Goal: Transaction & Acquisition: Purchase product/service

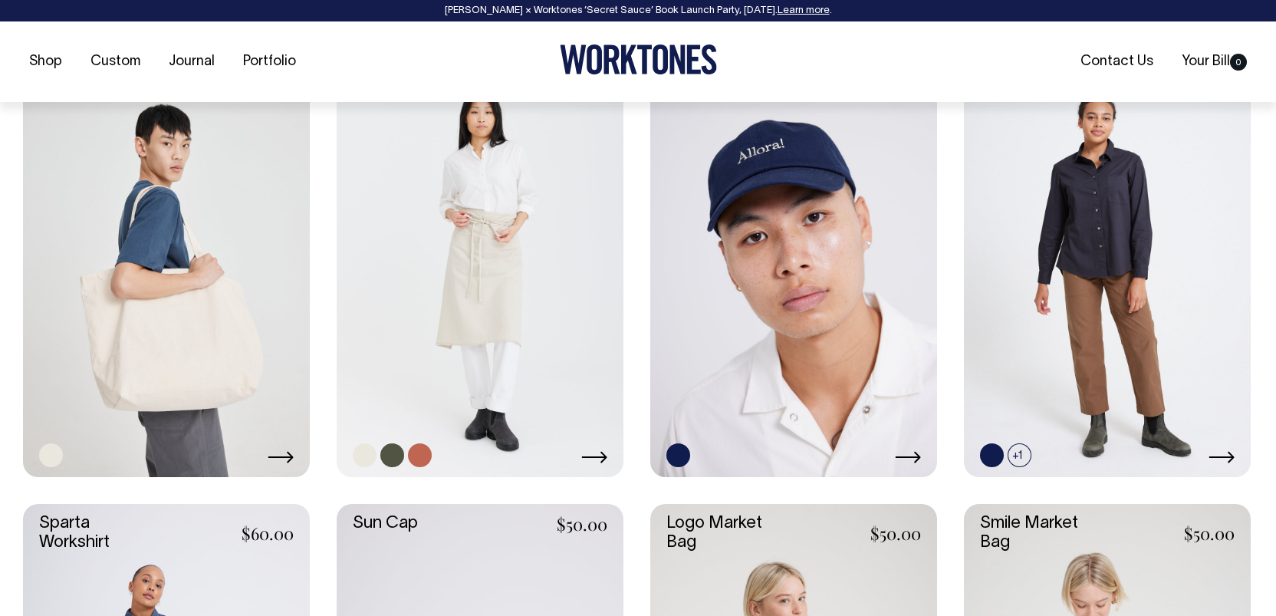
scroll to position [2545, 0]
click at [414, 463] on link at bounding box center [420, 454] width 24 height 24
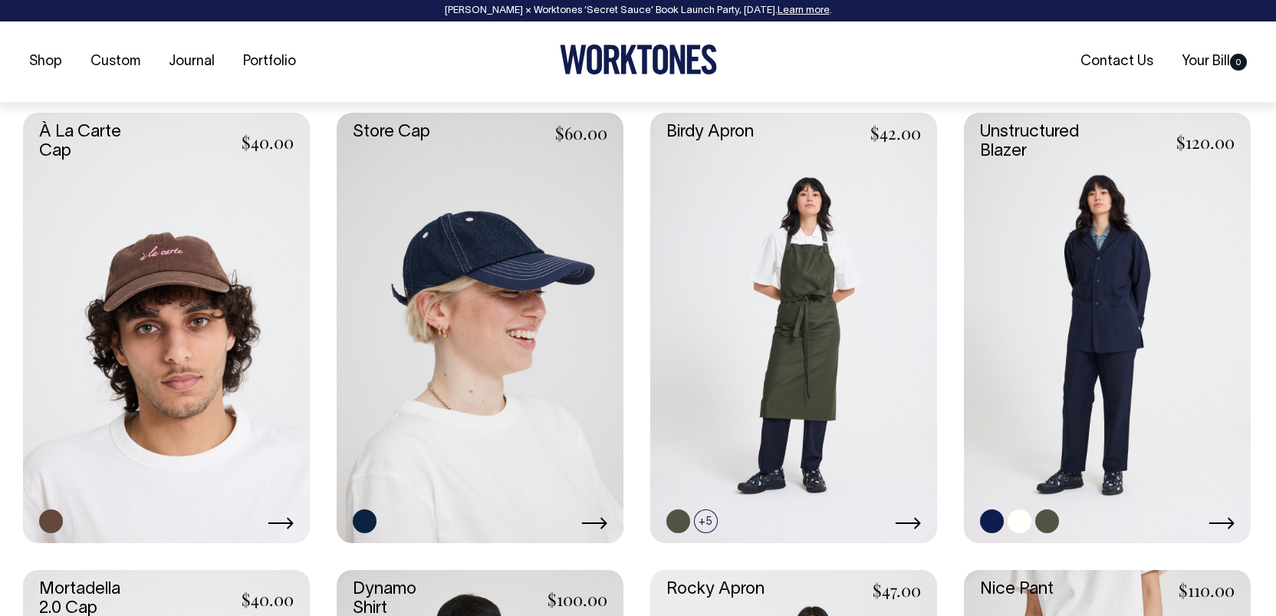
scroll to position [1108, 0]
click at [1107, 278] on link at bounding box center [1107, 327] width 287 height 430
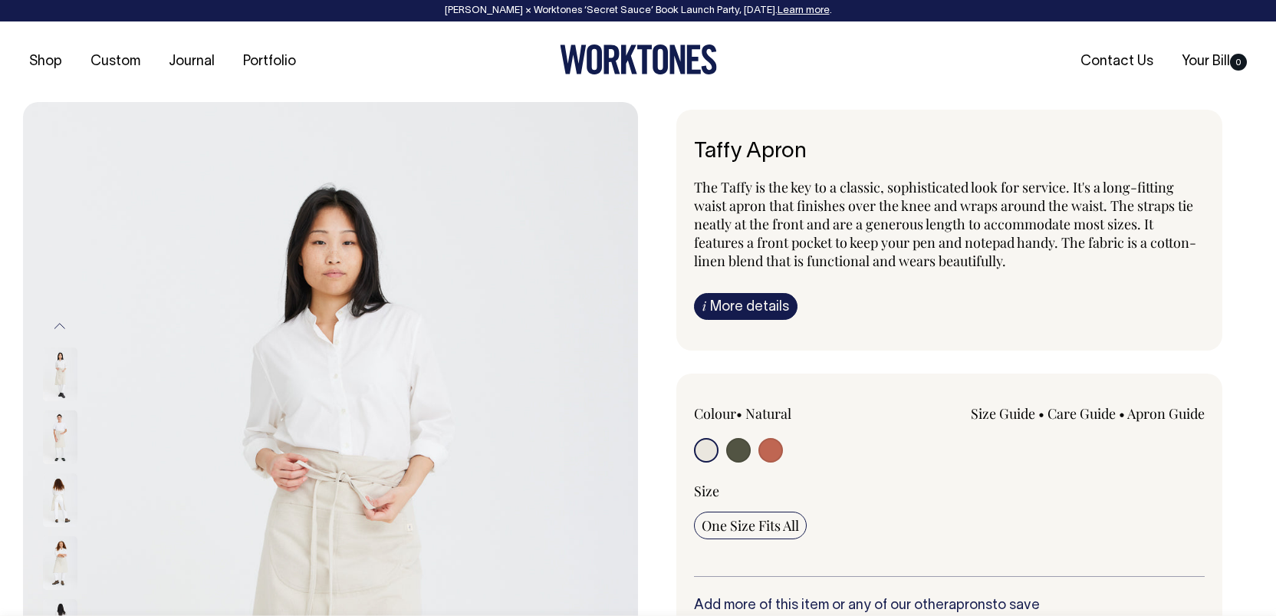
radio input "true"
select select "Rust"
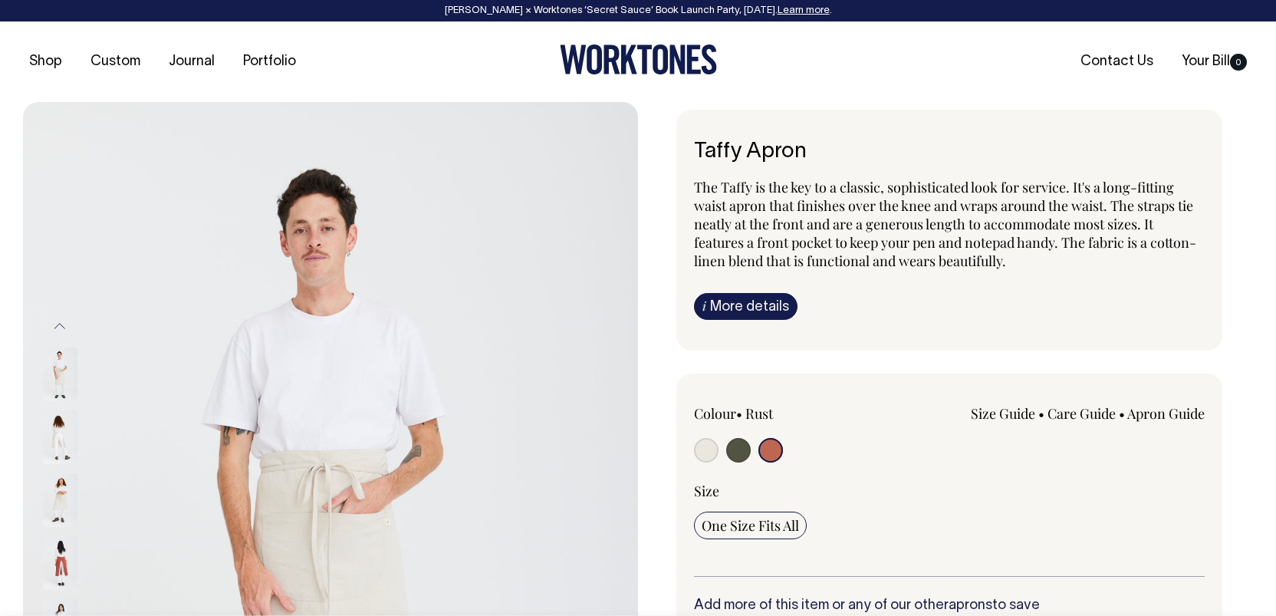
click at [771, 452] on input "radio" at bounding box center [770, 450] width 25 height 25
click at [775, 455] on input "radio" at bounding box center [770, 450] width 25 height 25
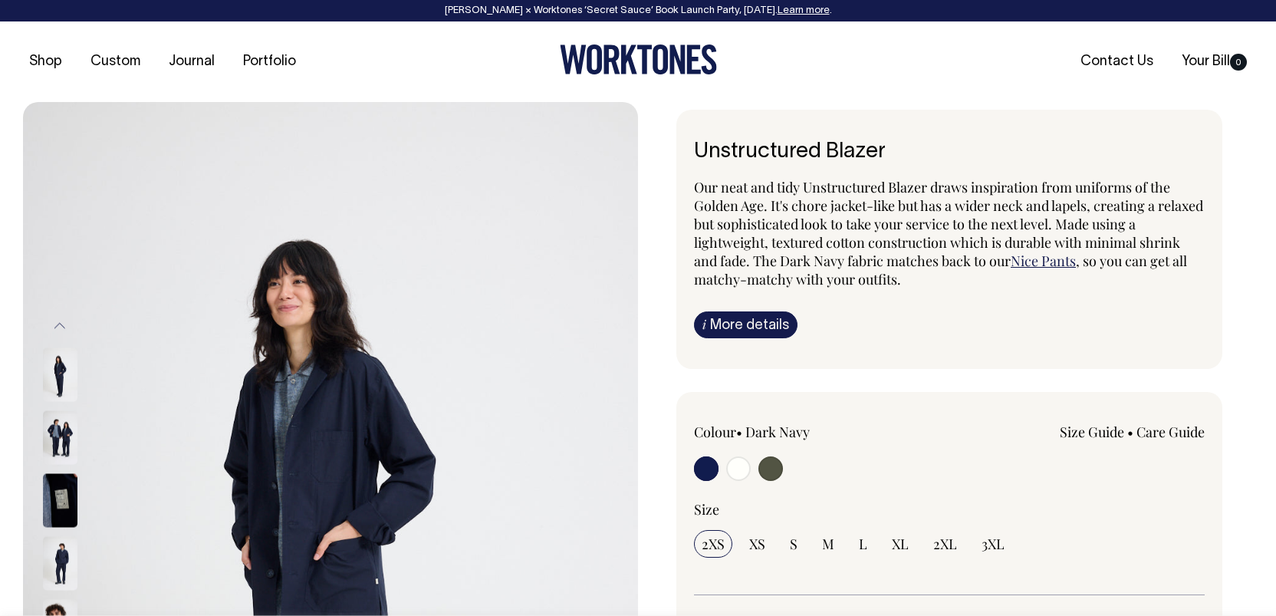
click at [738, 472] on input "radio" at bounding box center [738, 468] width 25 height 25
radio input "true"
radio input "false"
radio input "true"
select select "Off-White"
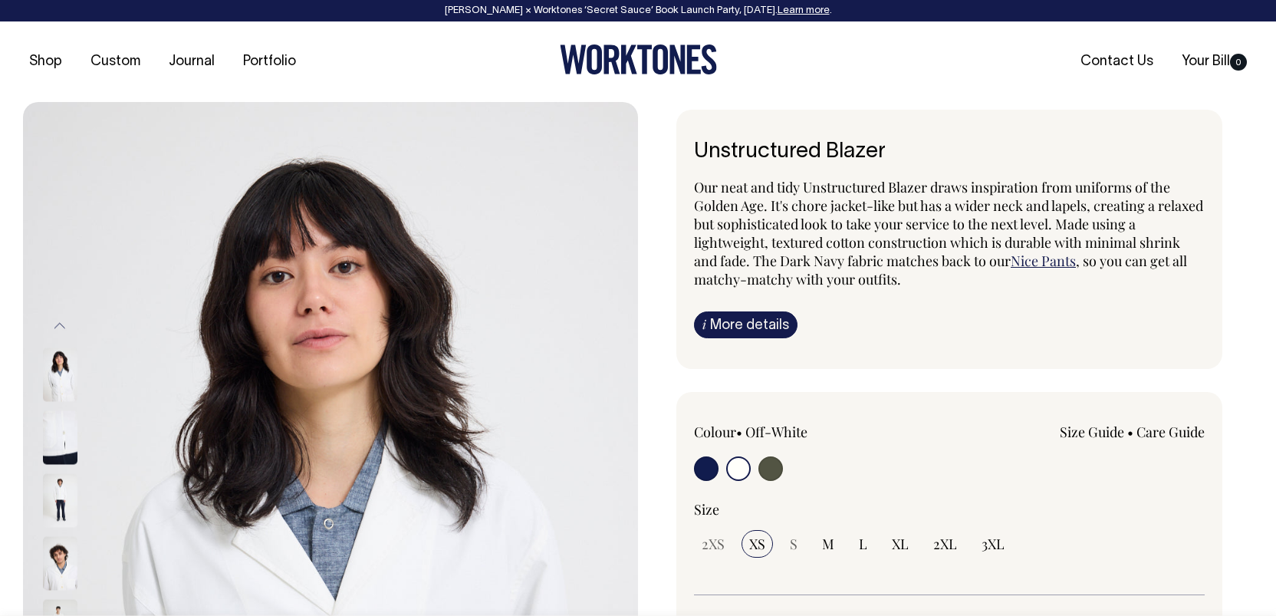
click at [59, 500] on img at bounding box center [60, 501] width 35 height 54
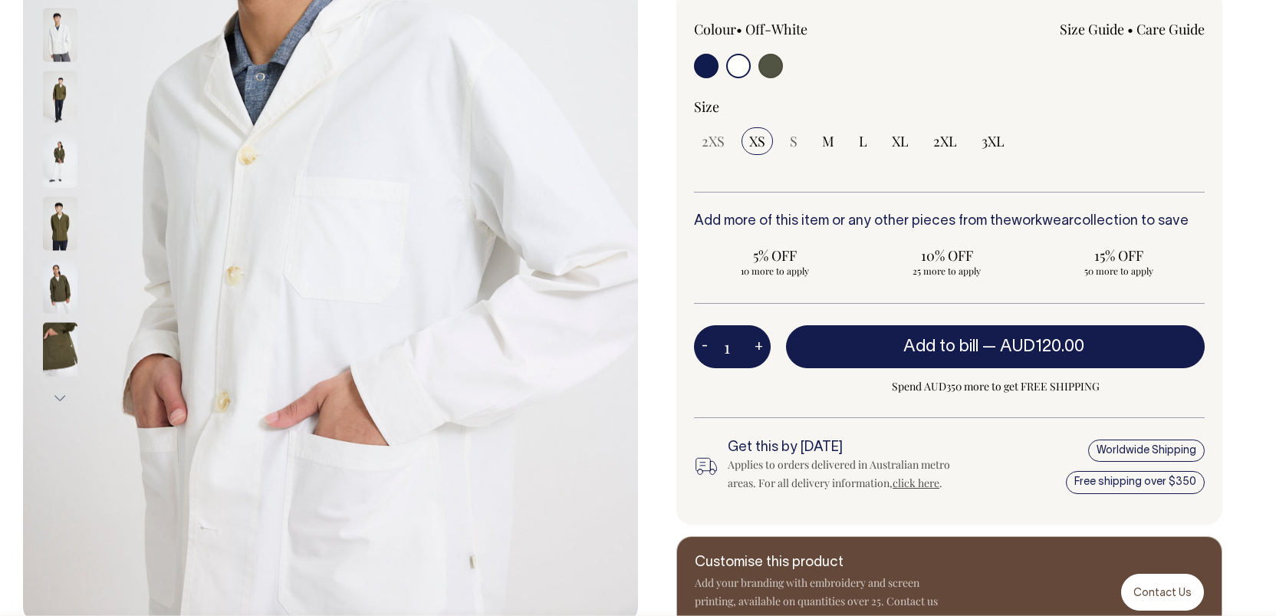
scroll to position [403, 0]
